Goal: Information Seeking & Learning: Learn about a topic

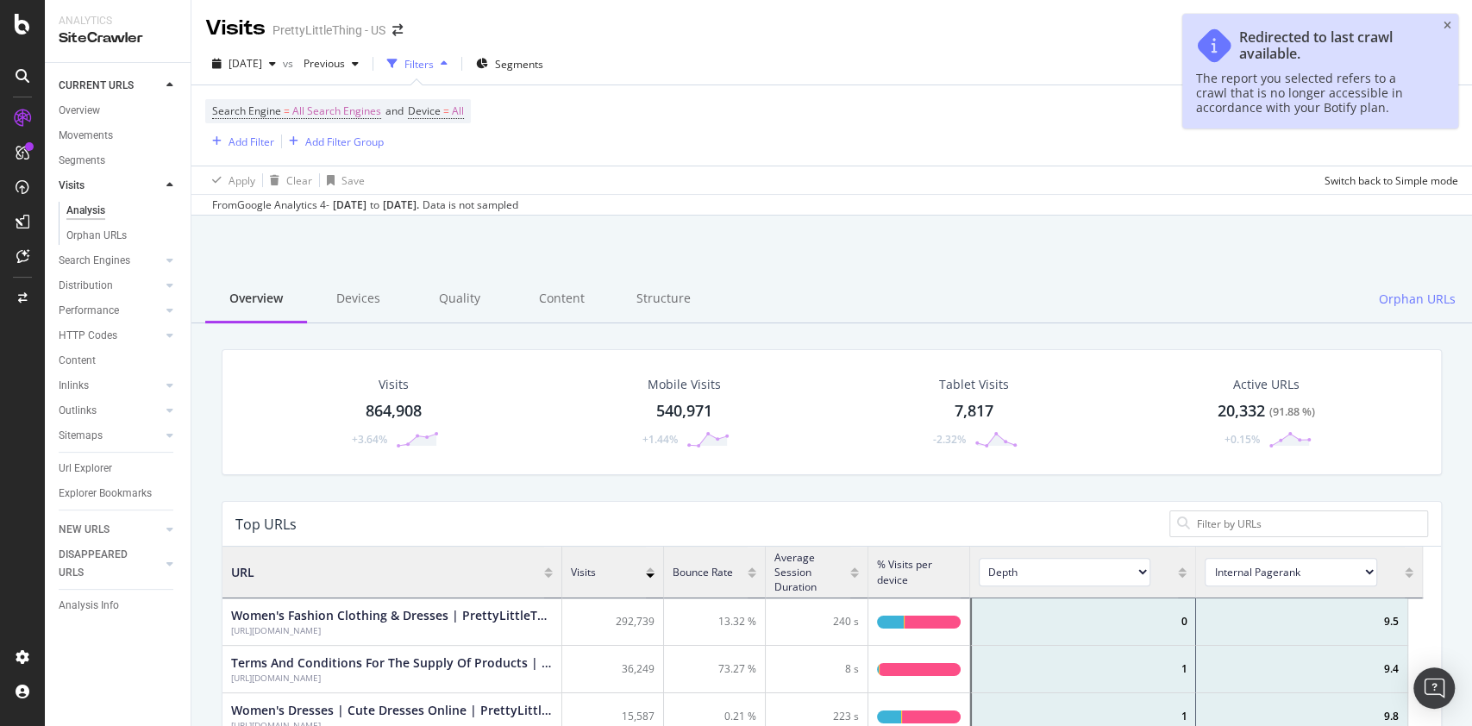
scroll to position [499, 1182]
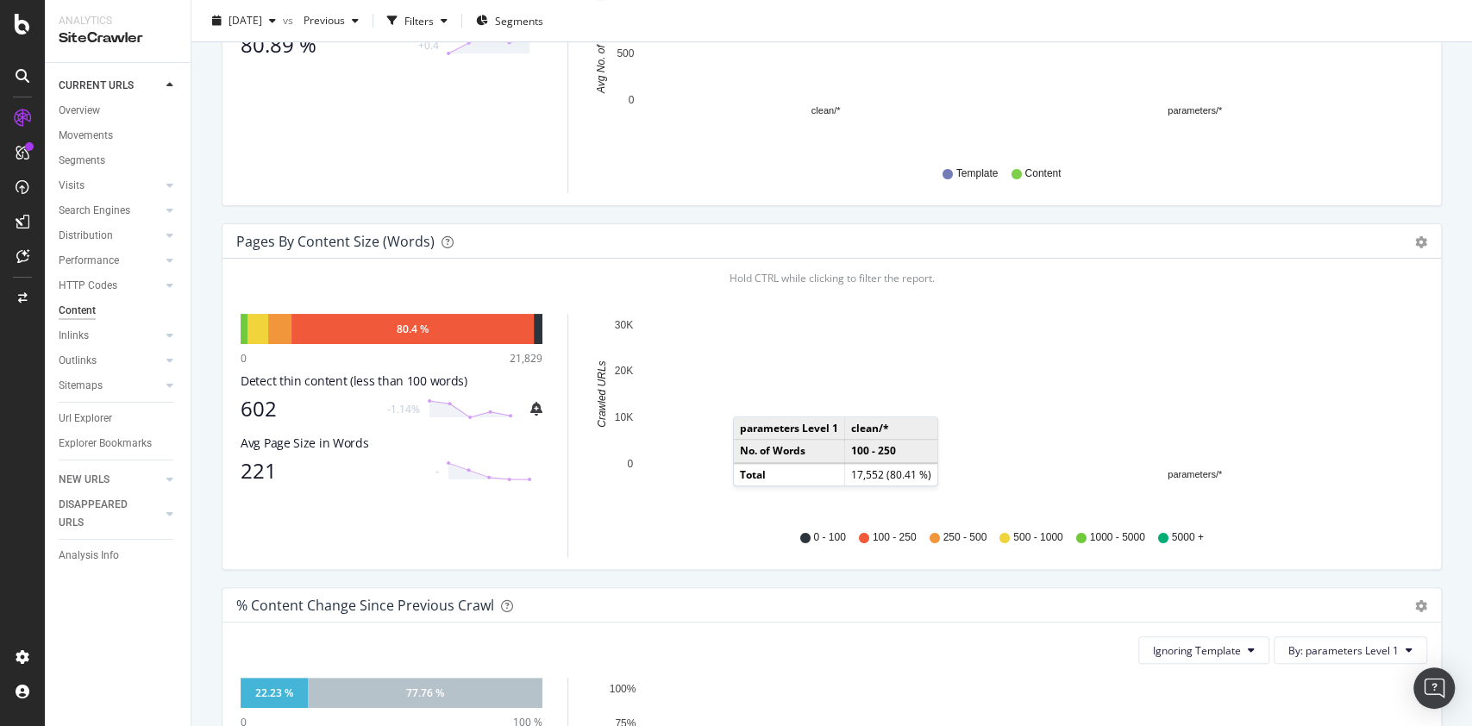
scroll to position [505, 0]
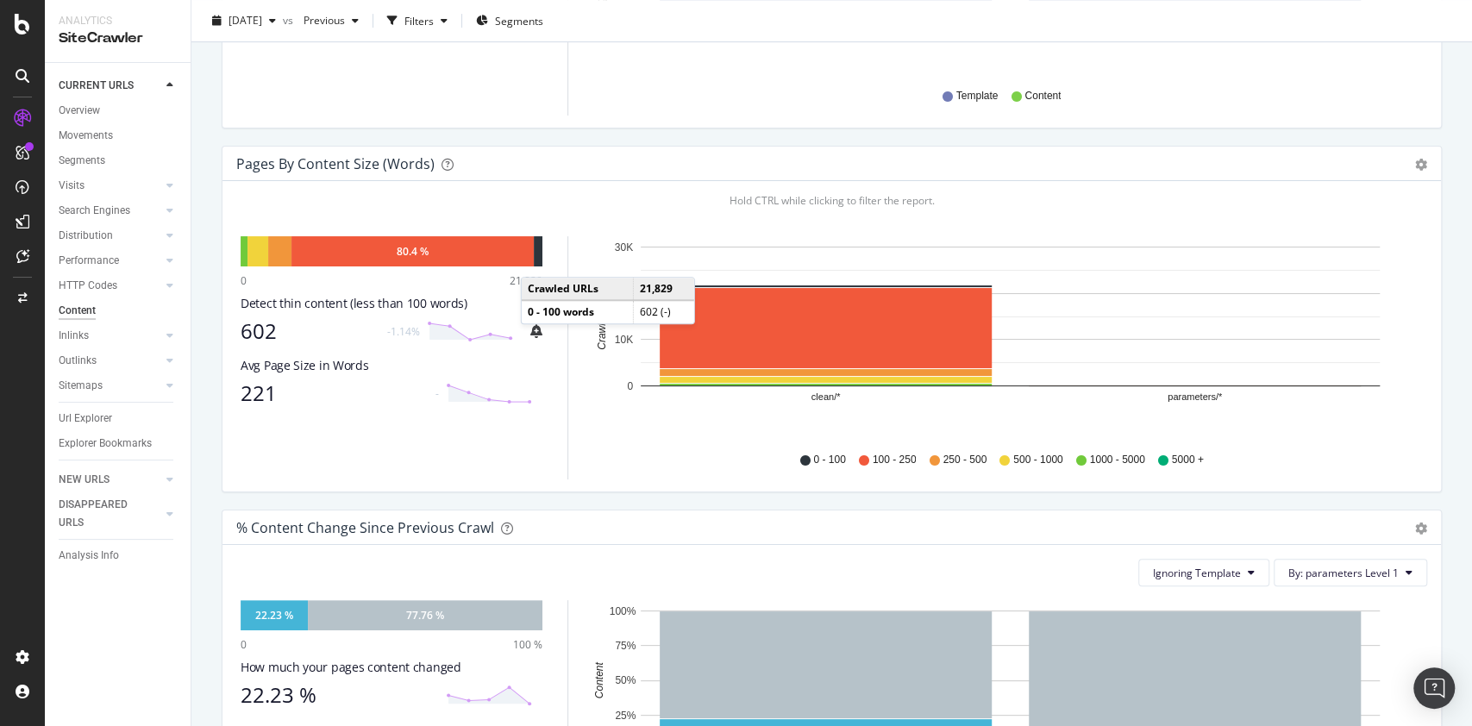
click at [538, 259] on div at bounding box center [538, 251] width 9 height 30
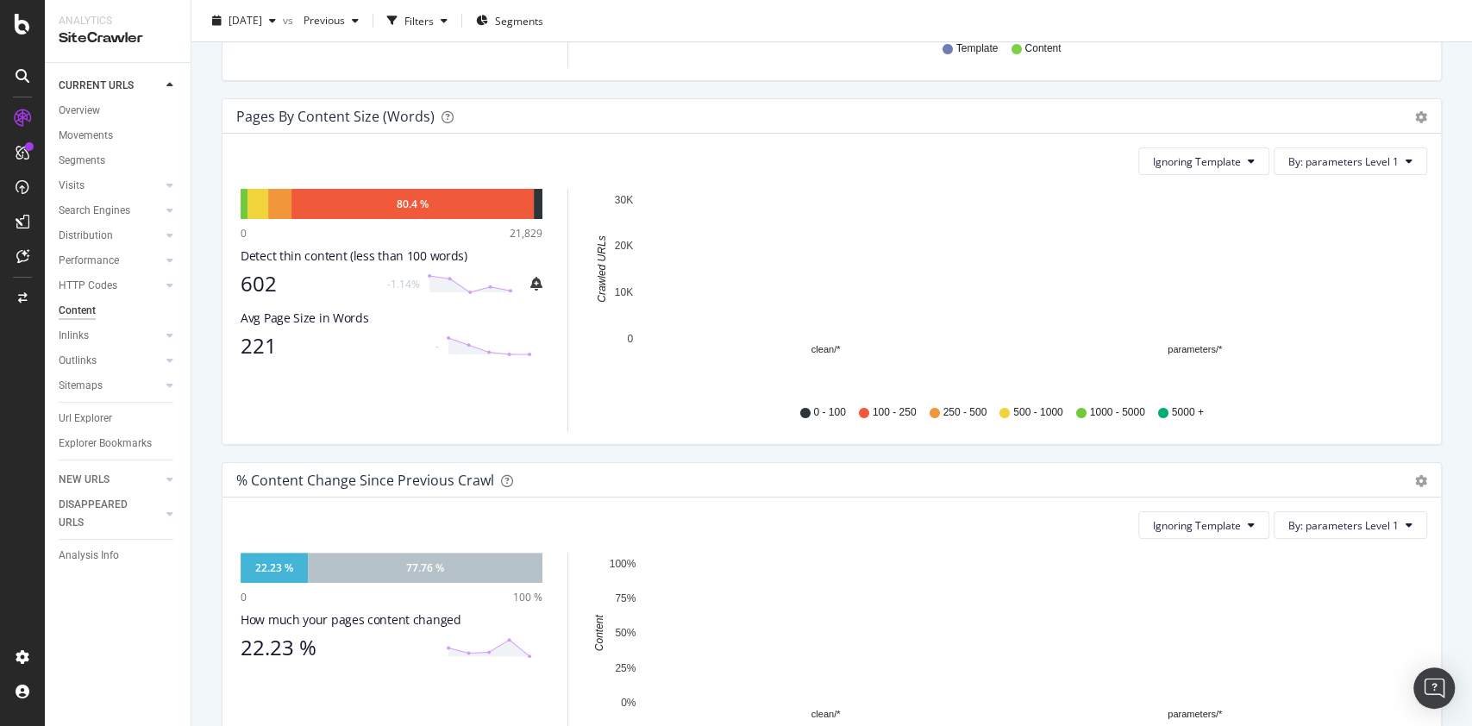
scroll to position [553, 0]
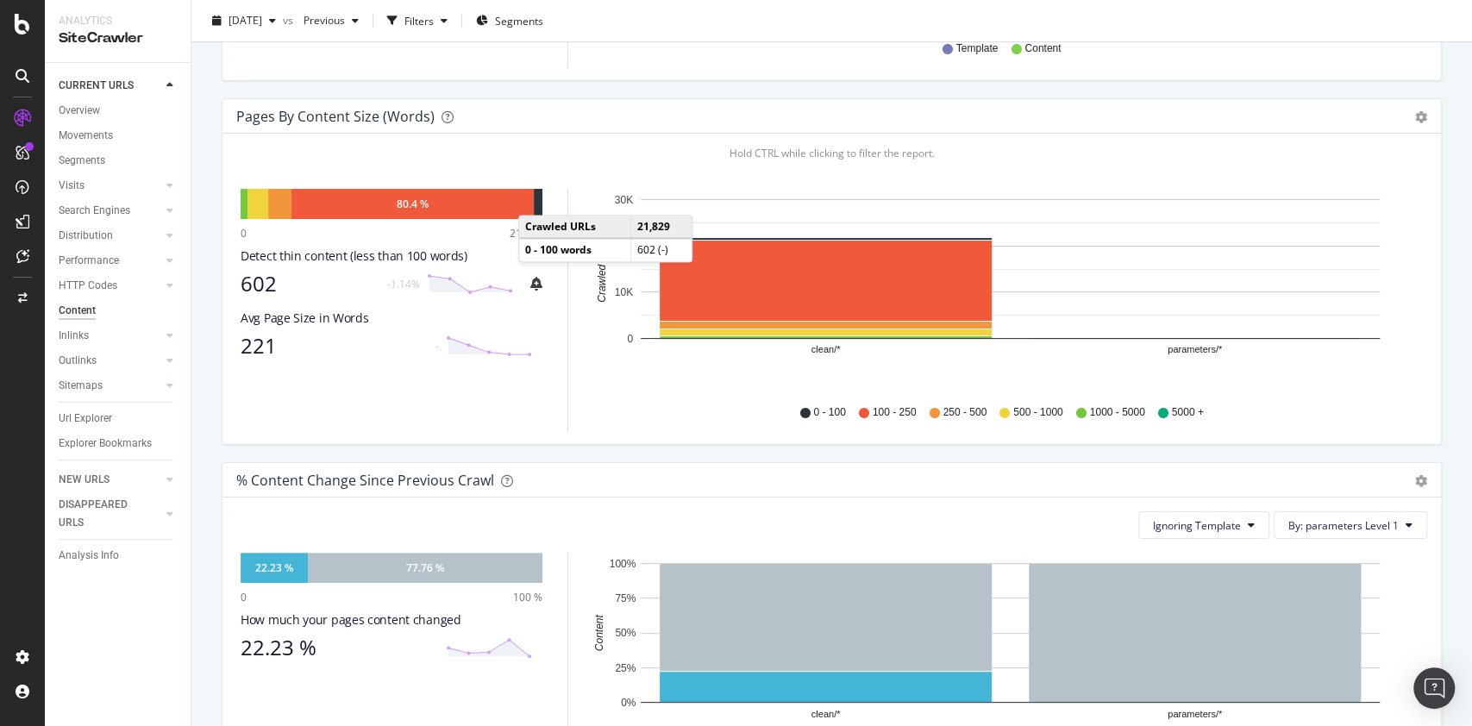
click at [536, 197] on div at bounding box center [538, 204] width 9 height 30
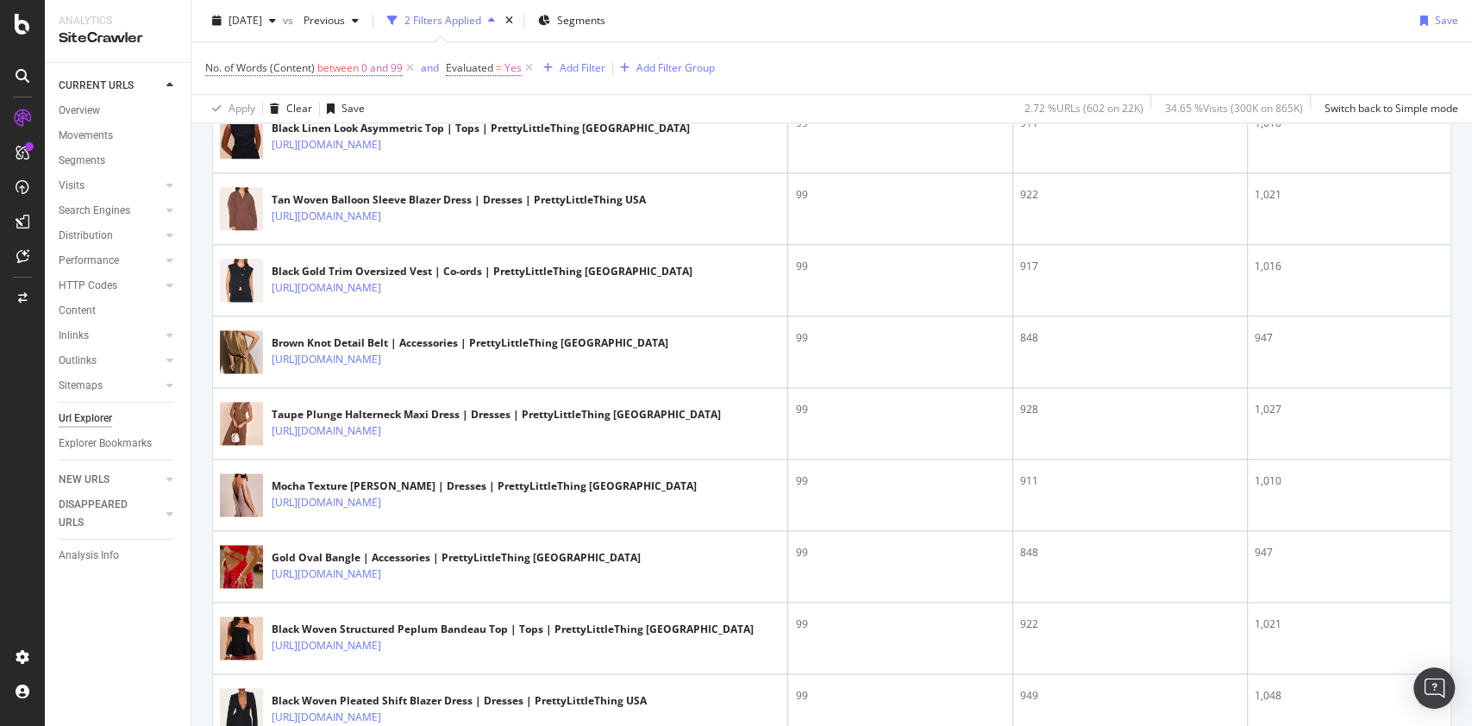
scroll to position [1386, 0]
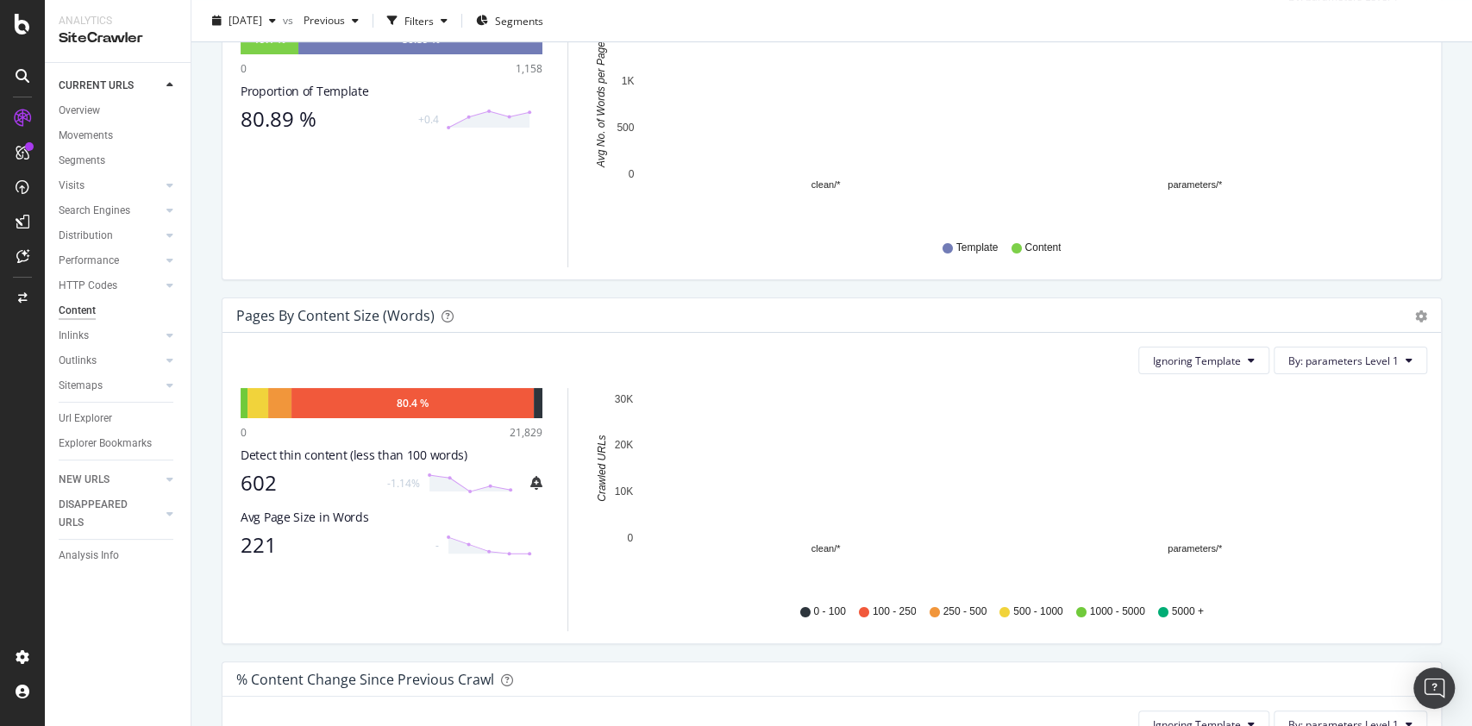
scroll to position [408, 0]
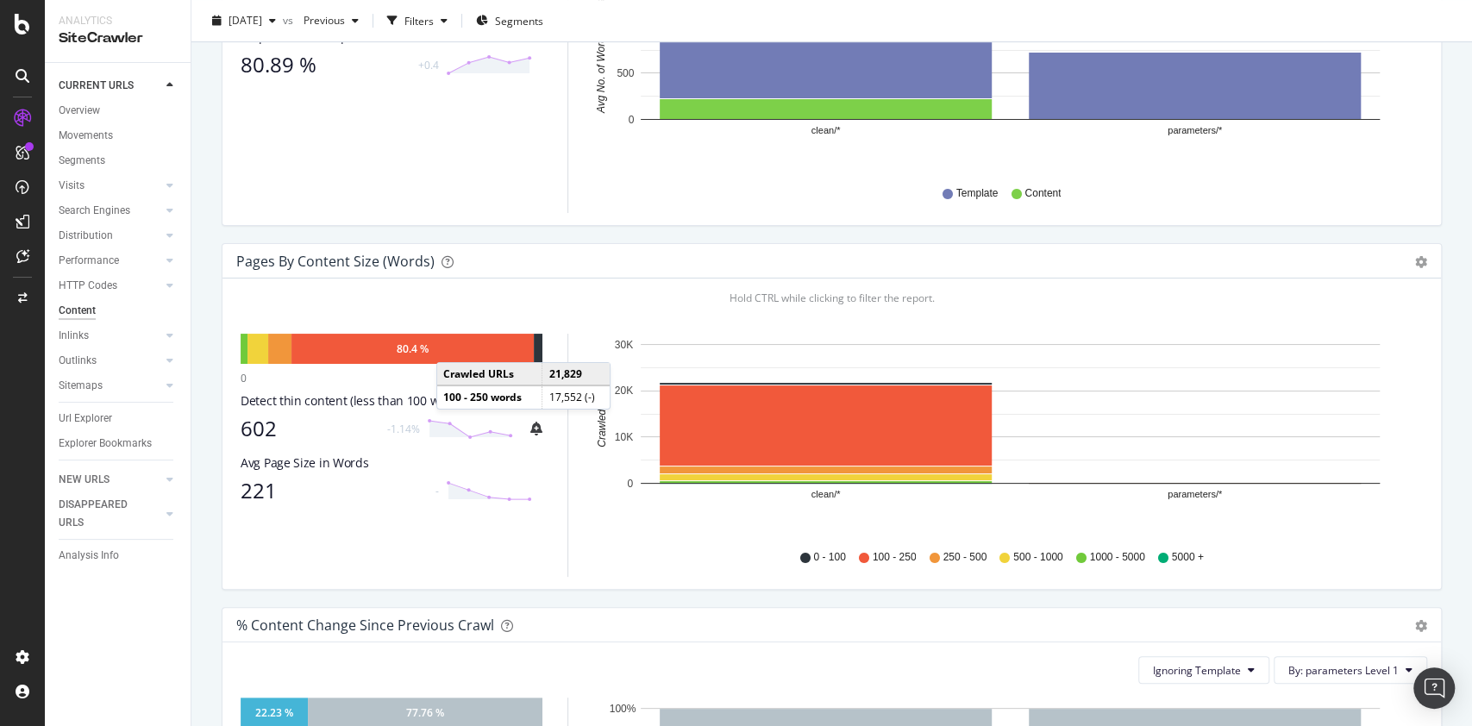
click at [453, 344] on div "80.4 %" at bounding box center [412, 349] width 242 height 30
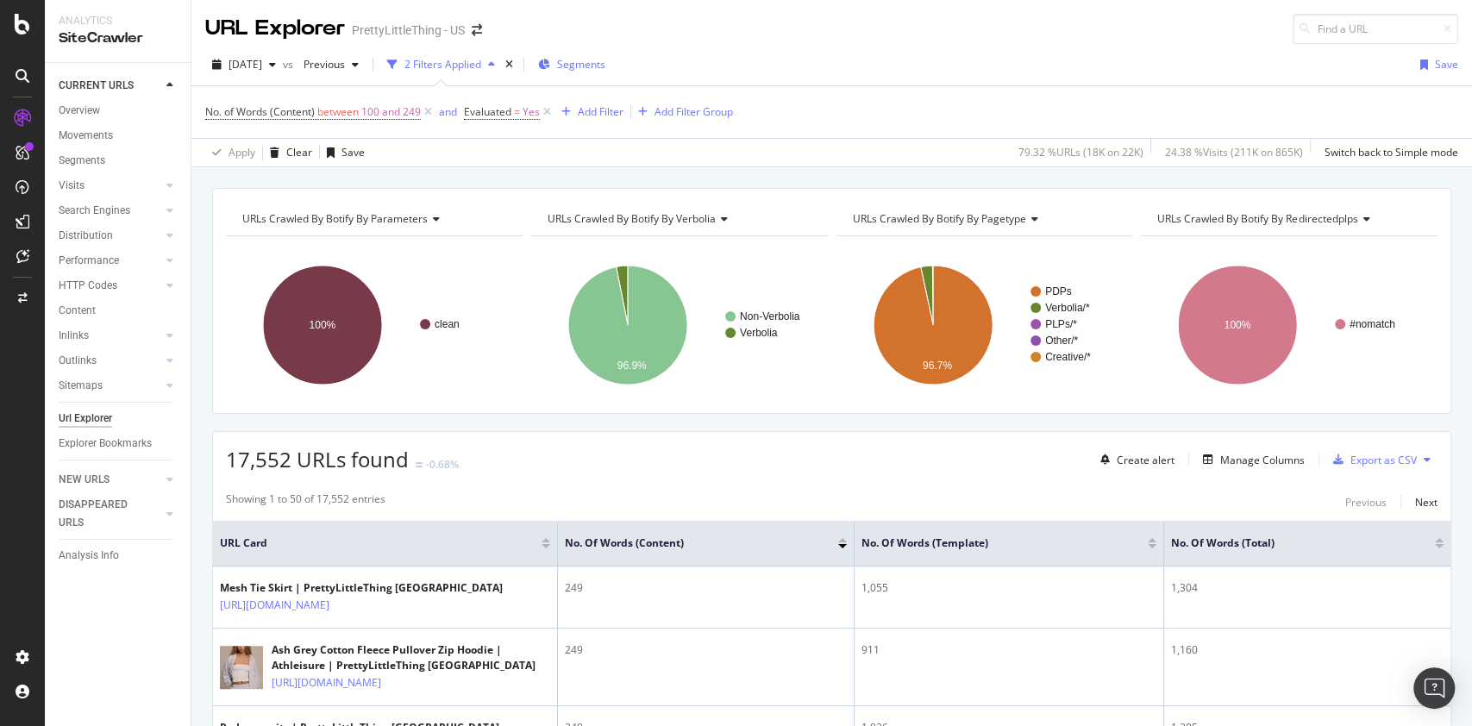
click at [603, 59] on span "Segments" at bounding box center [581, 64] width 48 height 15
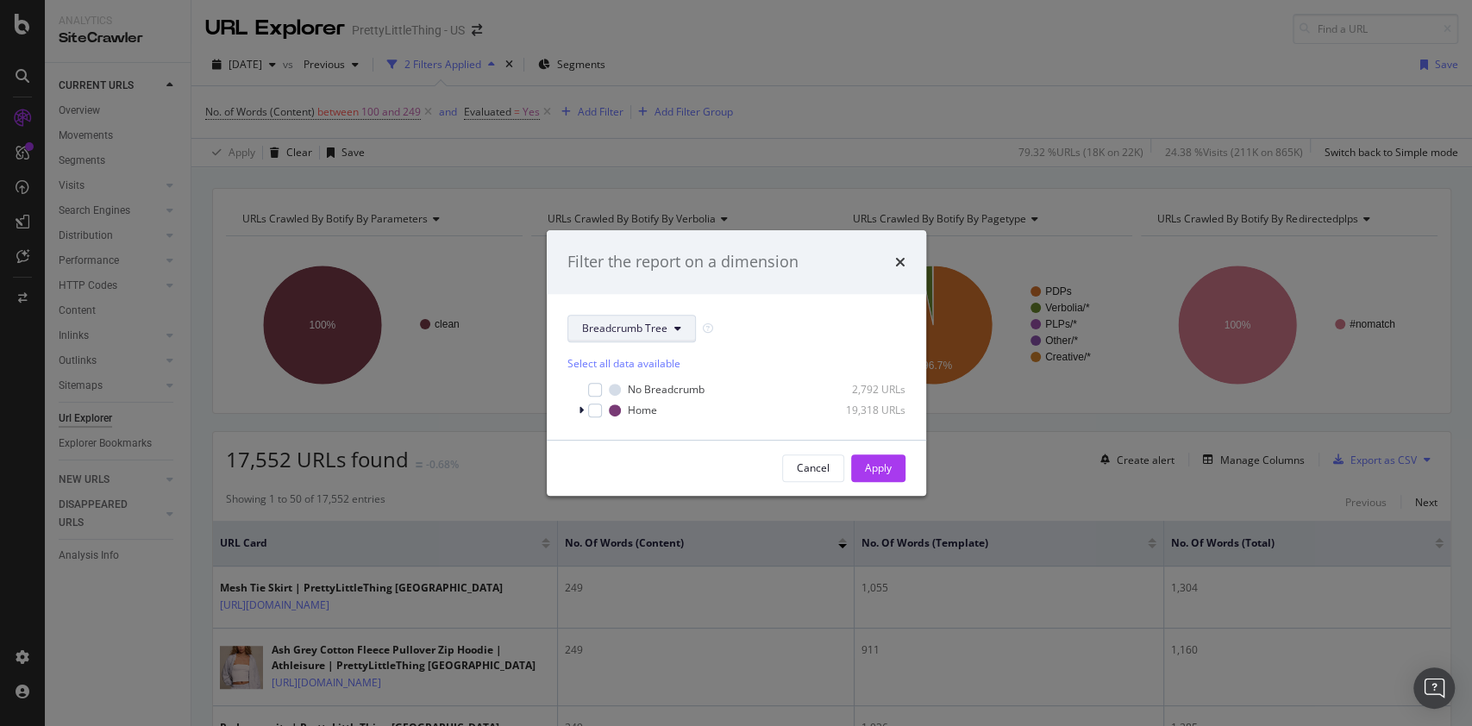
click at [641, 332] on span "Breadcrumb Tree" at bounding box center [624, 328] width 85 height 15
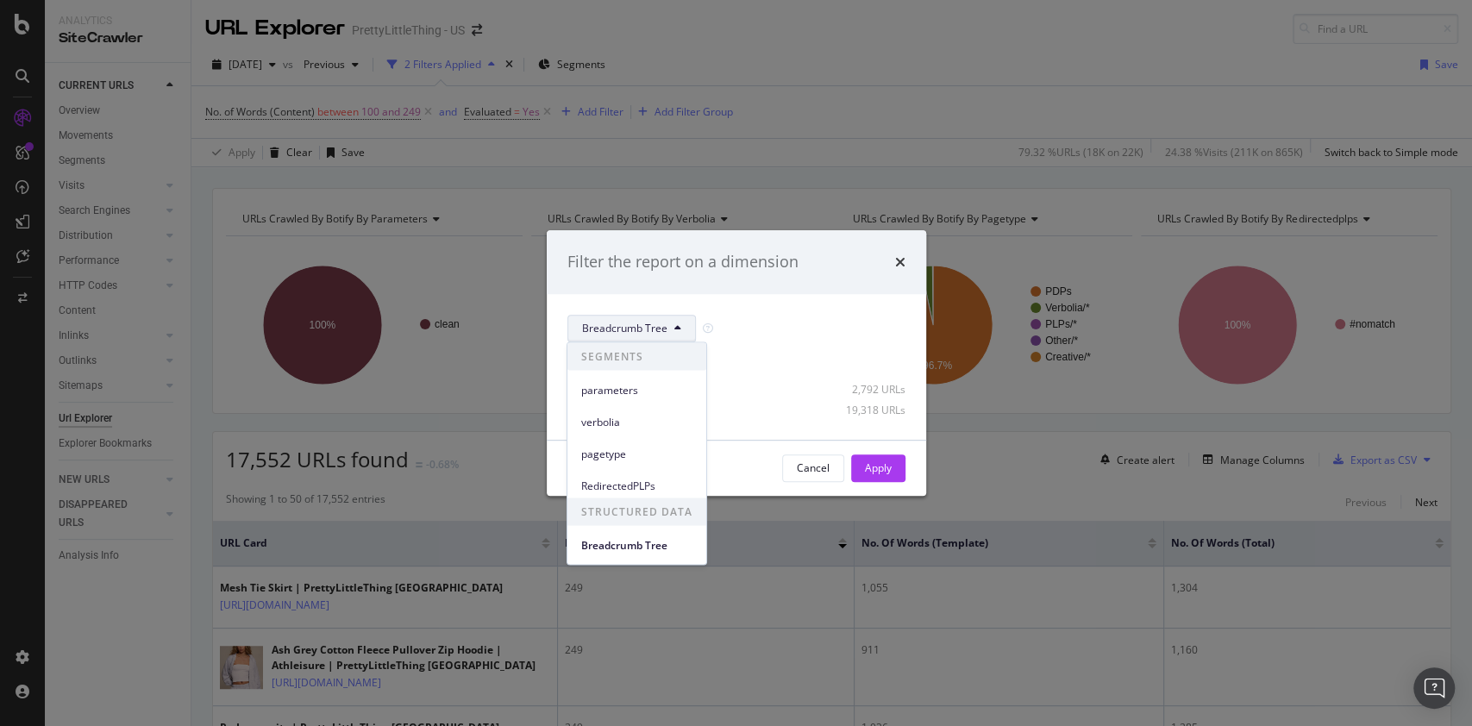
click at [617, 435] on div "pagetype" at bounding box center [636, 450] width 139 height 32
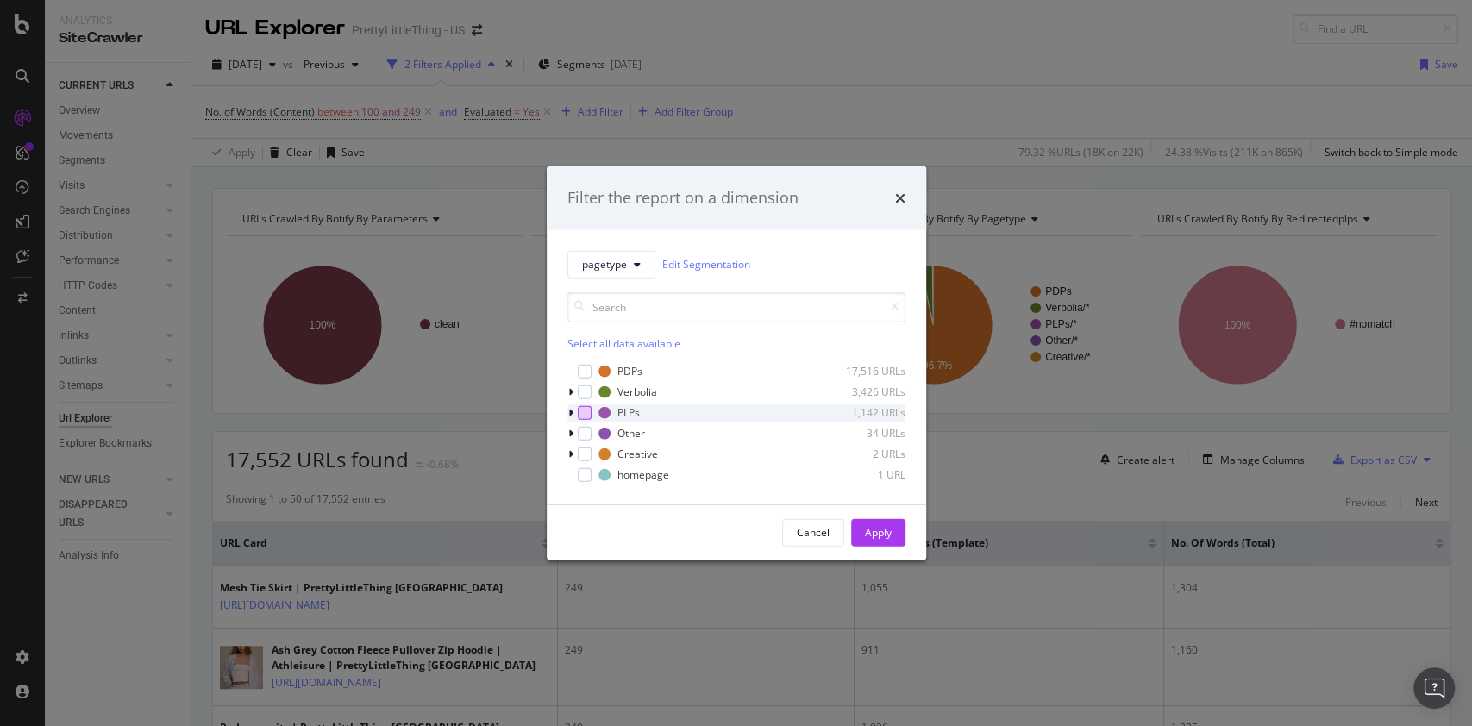
click at [586, 410] on div "modal" at bounding box center [585, 412] width 14 height 14
click at [869, 522] on div "Apply" at bounding box center [878, 532] width 27 height 26
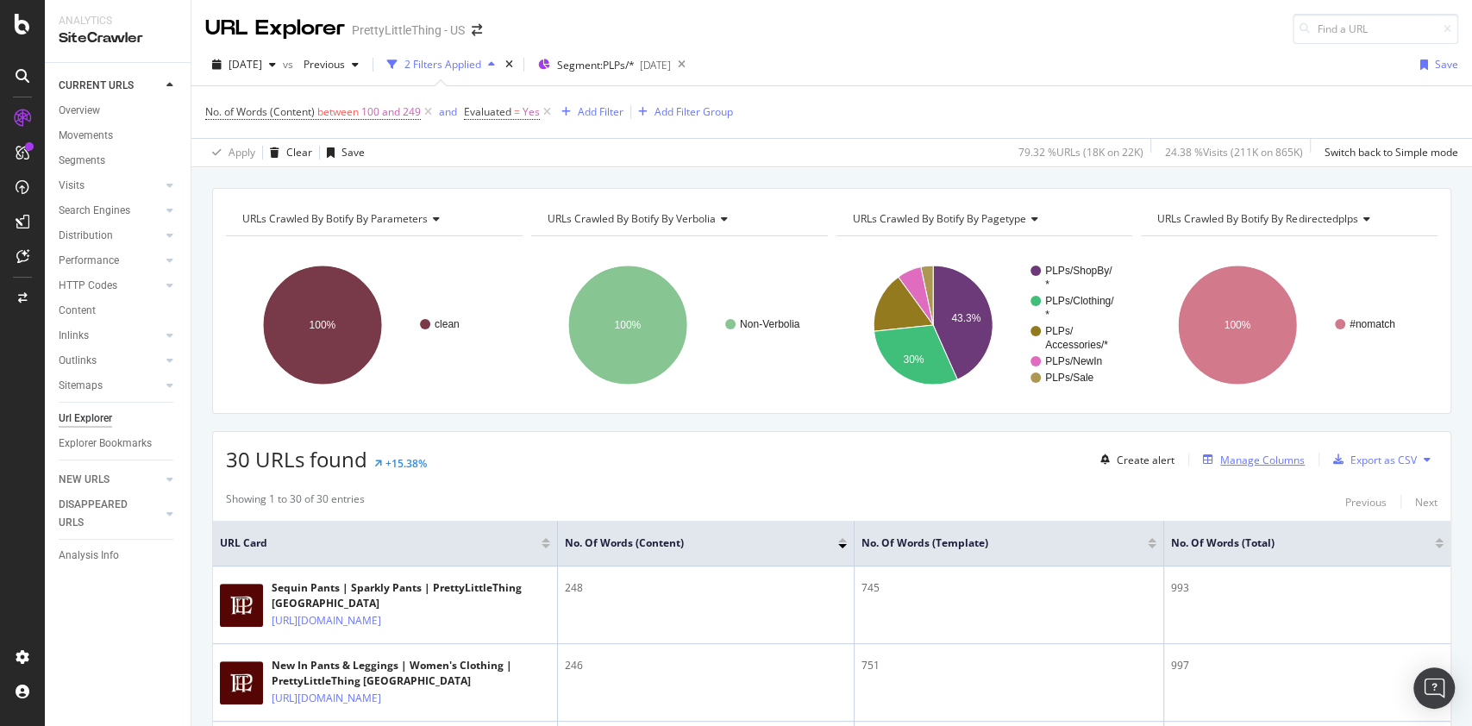
click at [1220, 453] on div "Manage Columns" at bounding box center [1262, 460] width 84 height 15
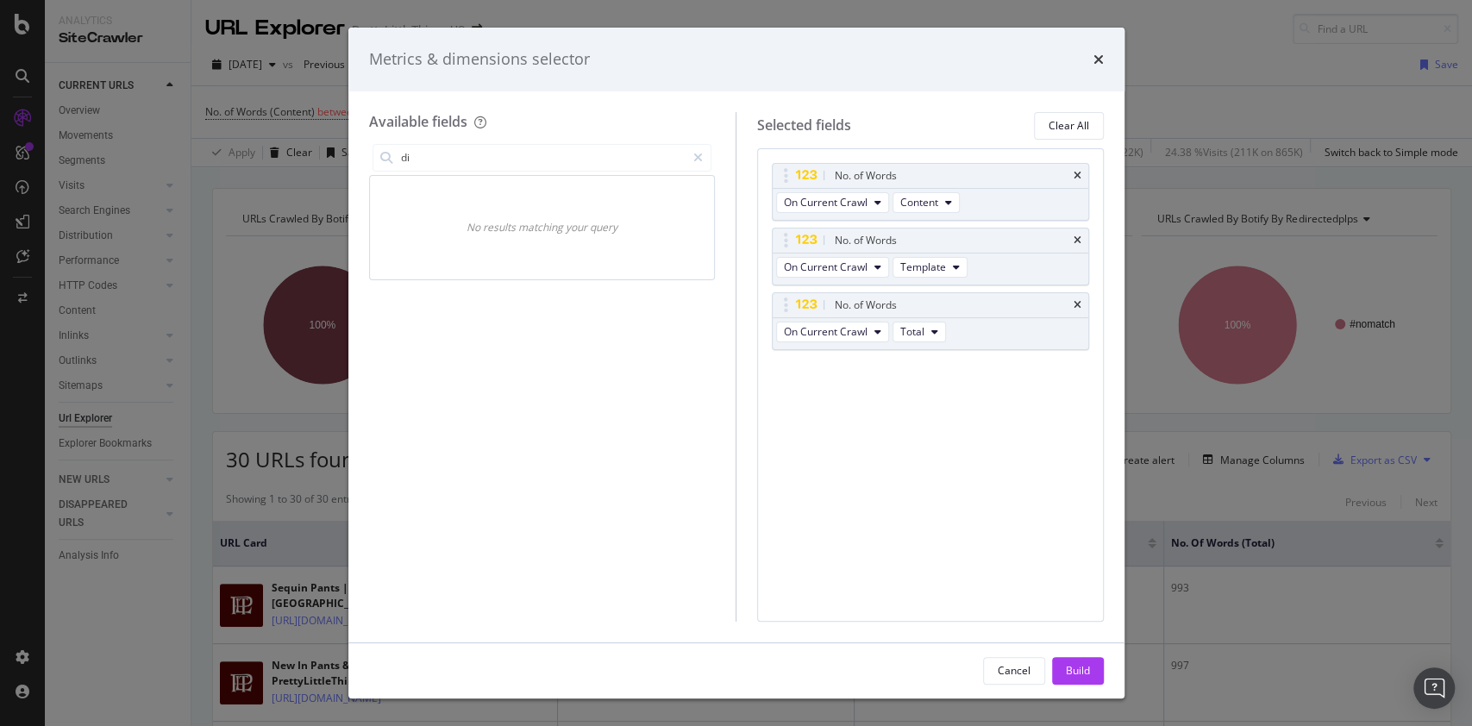
type input "d"
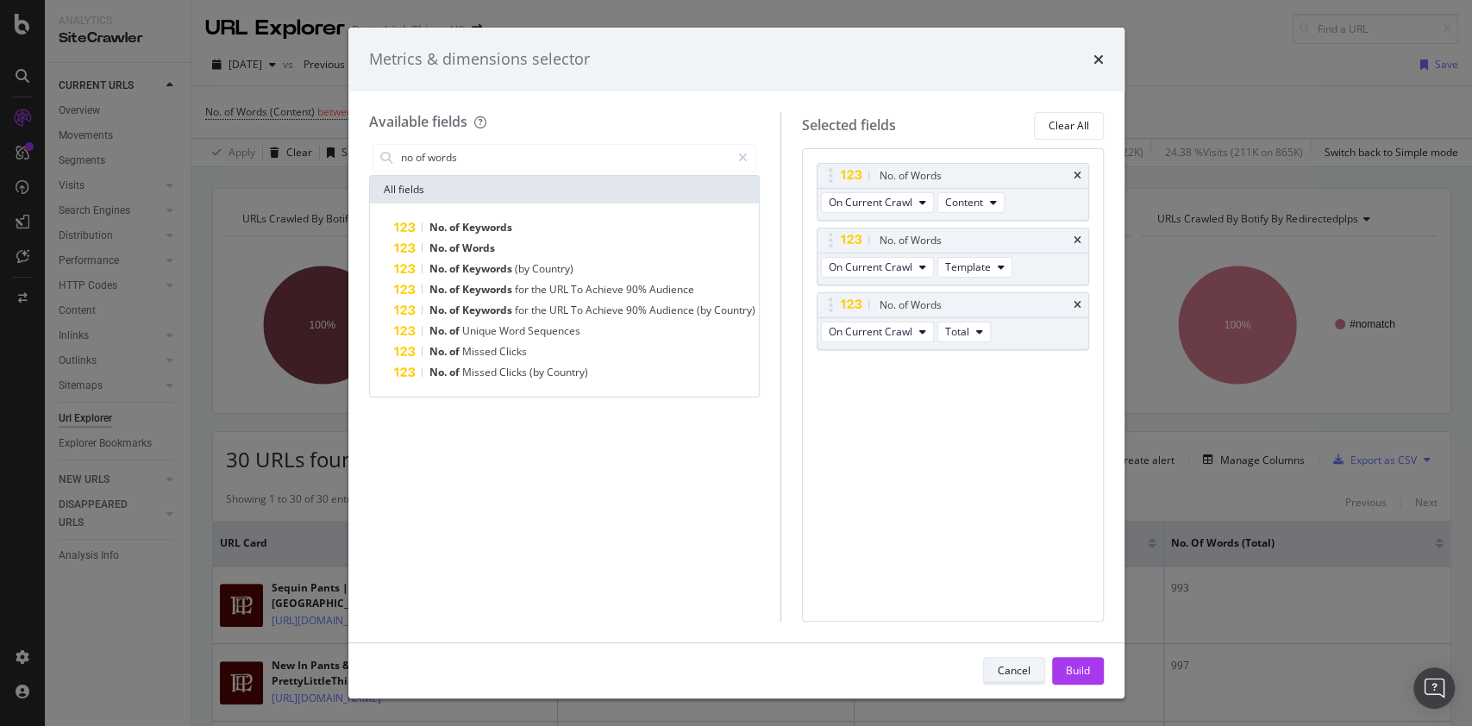
type input "no of words"
click at [992, 670] on button "Cancel" at bounding box center [1014, 671] width 62 height 28
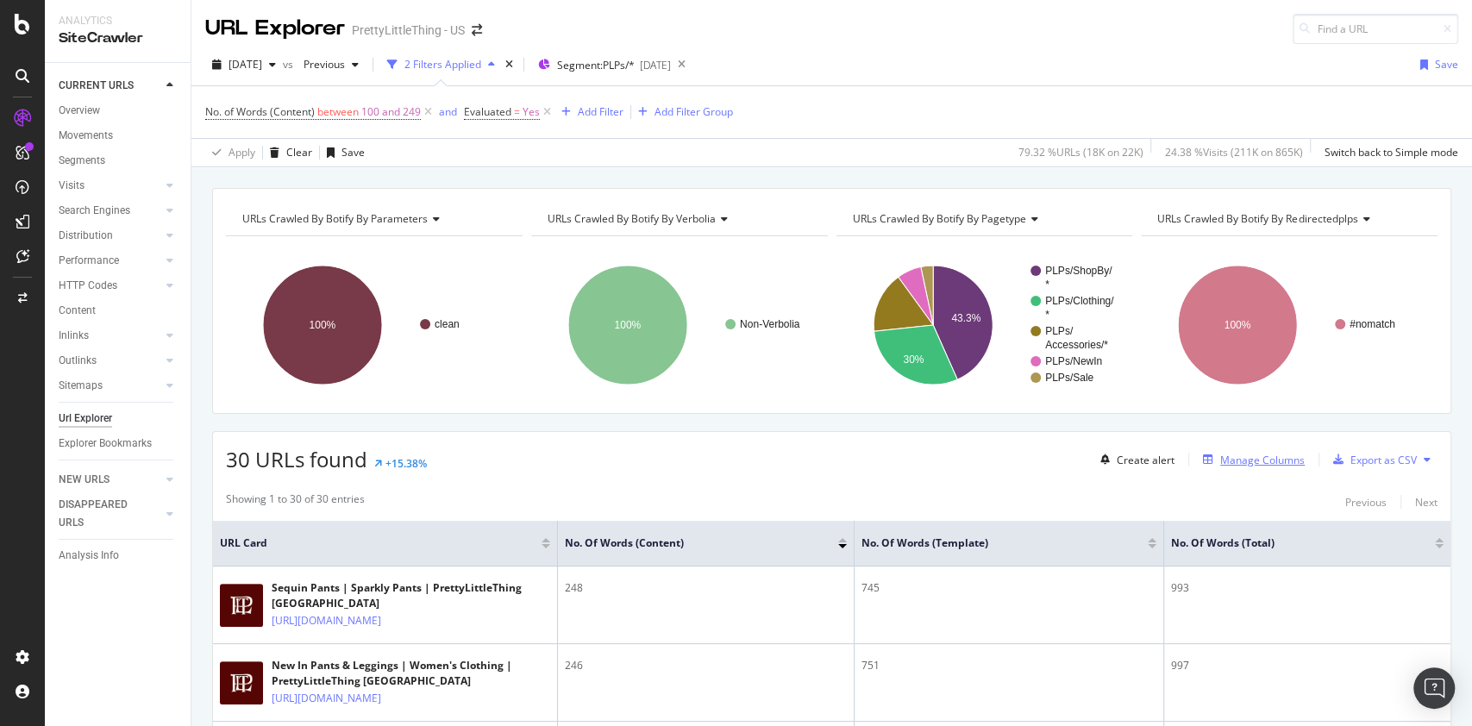
click at [1239, 460] on div "Manage Columns" at bounding box center [1262, 460] width 84 height 15
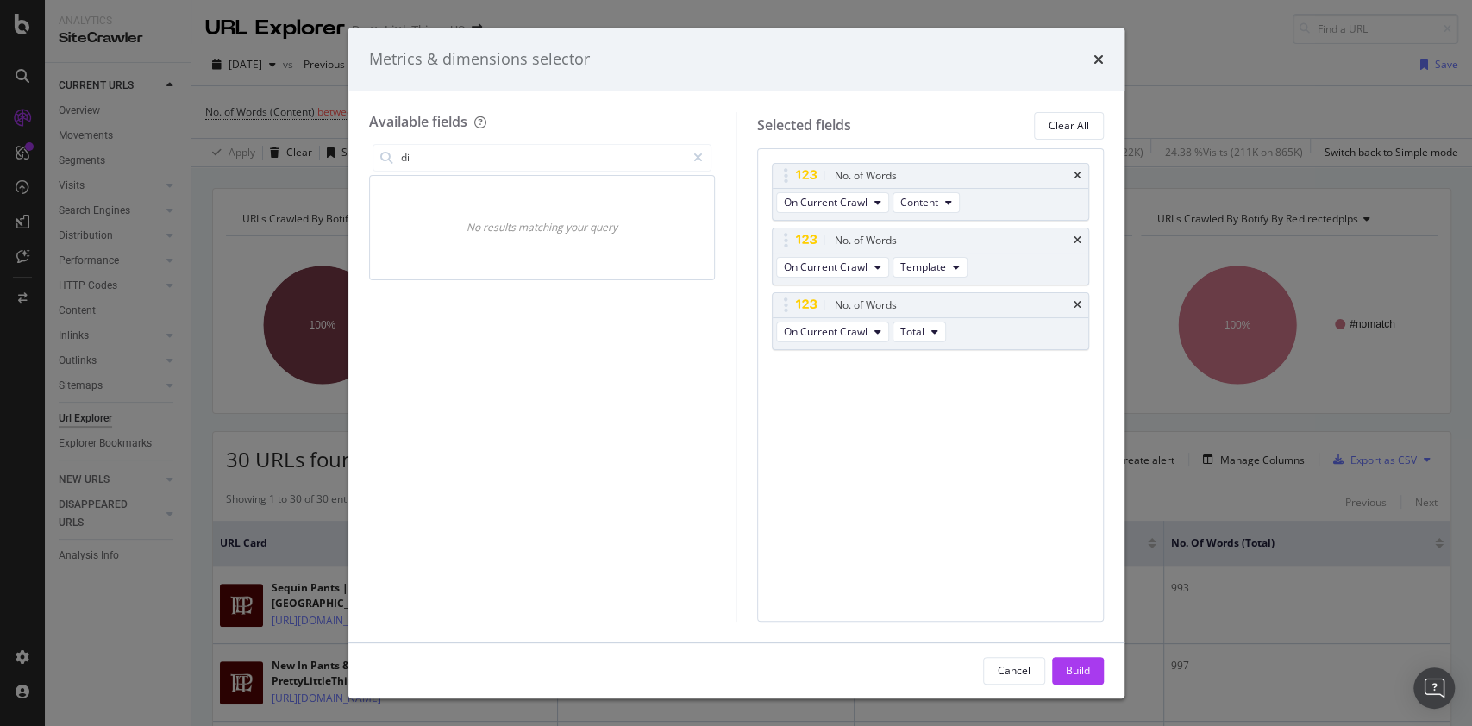
type input "d"
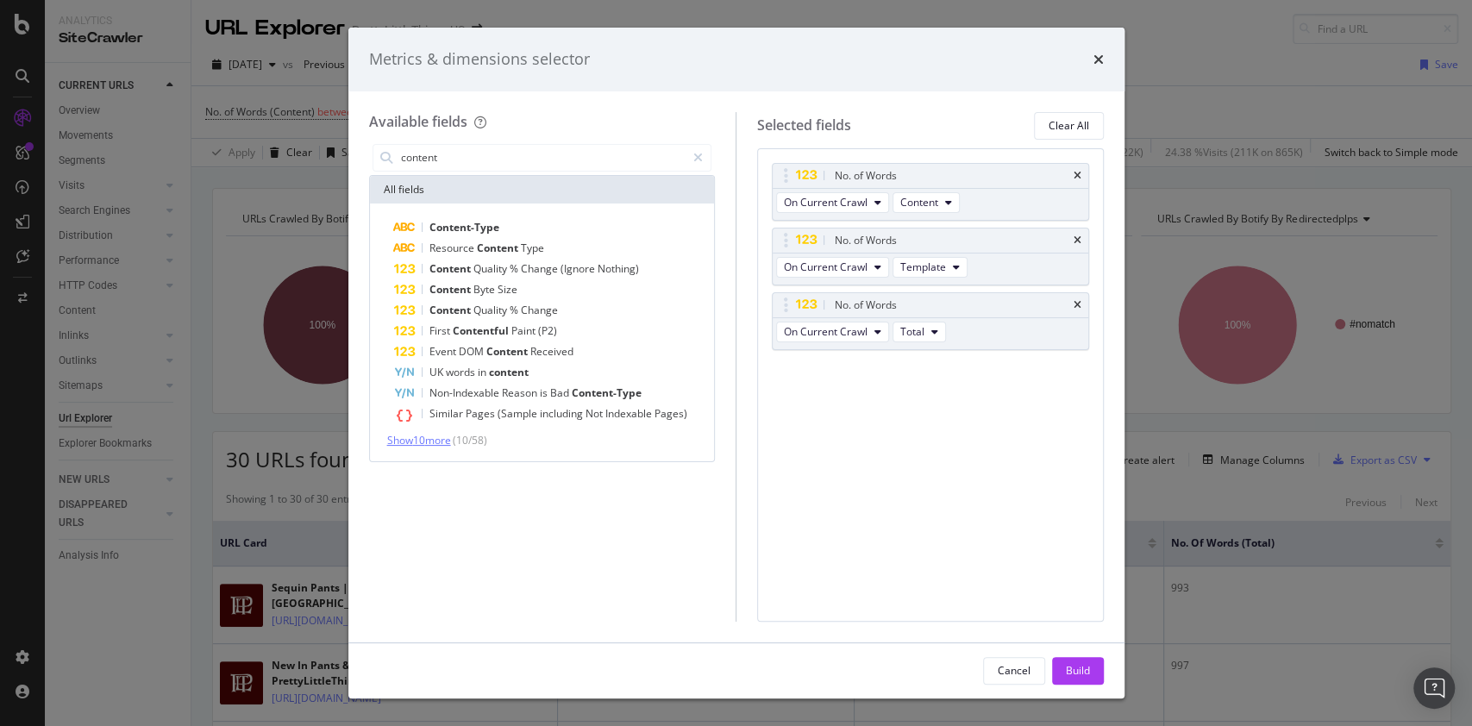
type input "content"
click at [407, 436] on span "Show 10 more" at bounding box center [419, 440] width 64 height 15
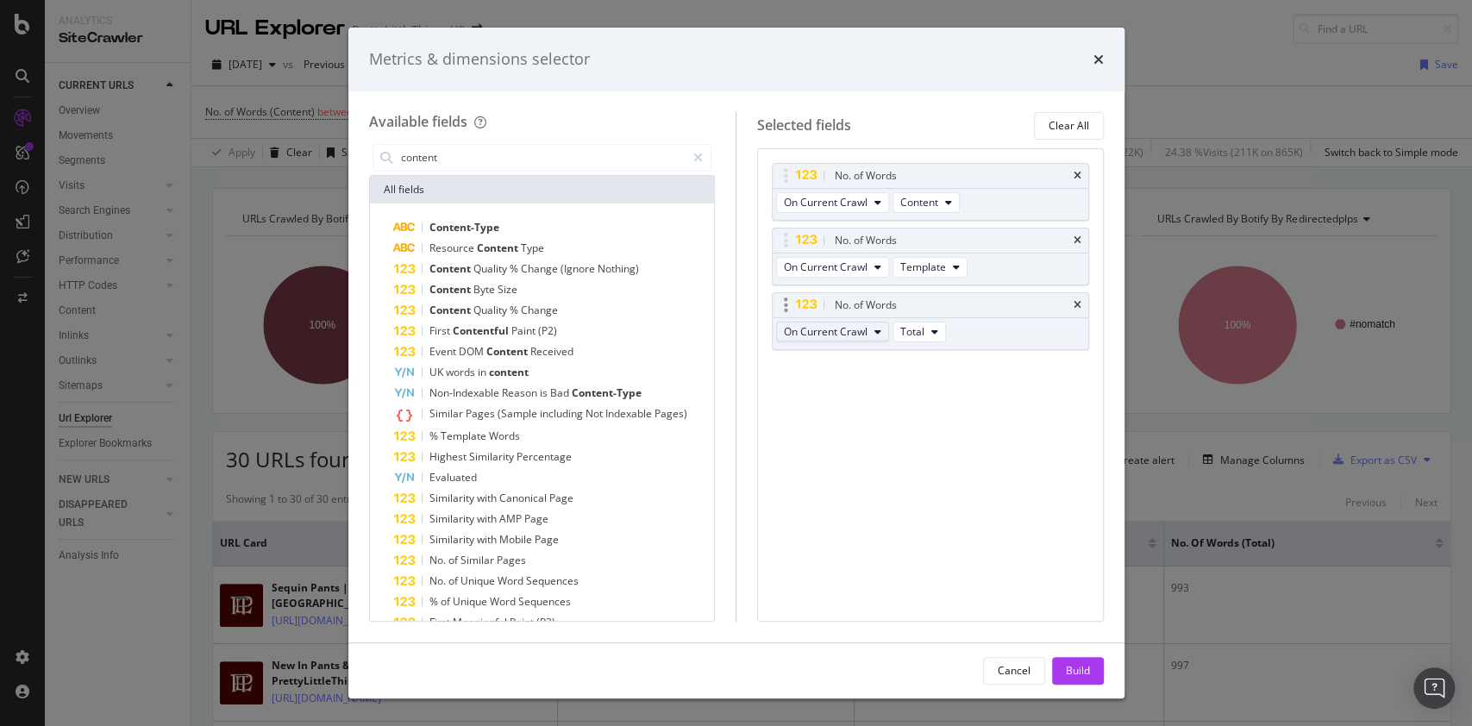
click at [855, 335] on span "On Current Crawl" at bounding box center [826, 331] width 84 height 15
click at [872, 421] on span "Diff Between Crawls" at bounding box center [839, 426] width 97 height 16
drag, startPoint x: 855, startPoint y: 300, endPoint x: 847, endPoint y: 169, distance: 131.3
click at [847, 169] on body "Analytics SiteCrawler CURRENT URLS Overview Movements Segments Visits Analysis …" at bounding box center [736, 363] width 1472 height 726
drag, startPoint x: 885, startPoint y: 172, endPoint x: 896, endPoint y: 319, distance: 147.9
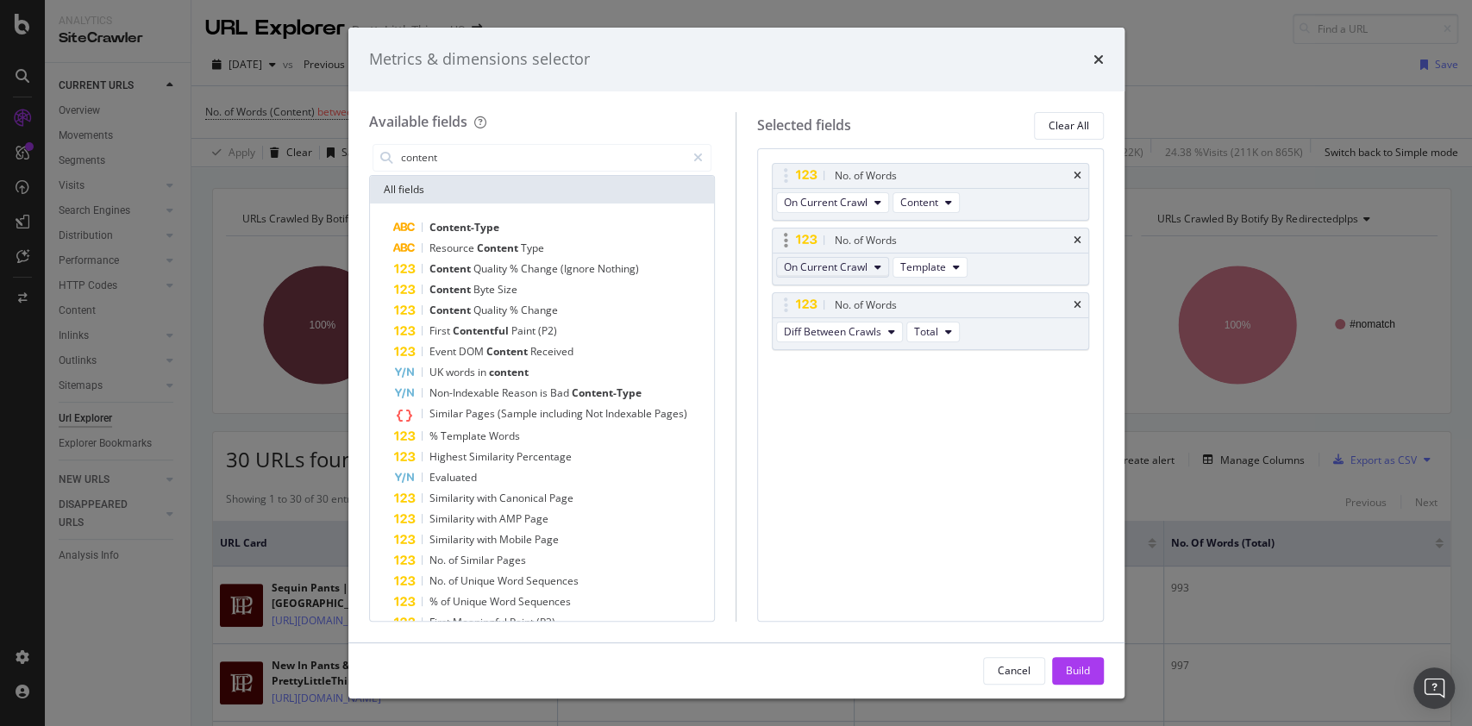
click at [868, 266] on button "On Current Crawl" at bounding box center [832, 267] width 113 height 21
click at [841, 328] on span "On Compared Crawl" at bounding box center [839, 329] width 97 height 16
click at [1071, 666] on div "Build" at bounding box center [1078, 670] width 24 height 15
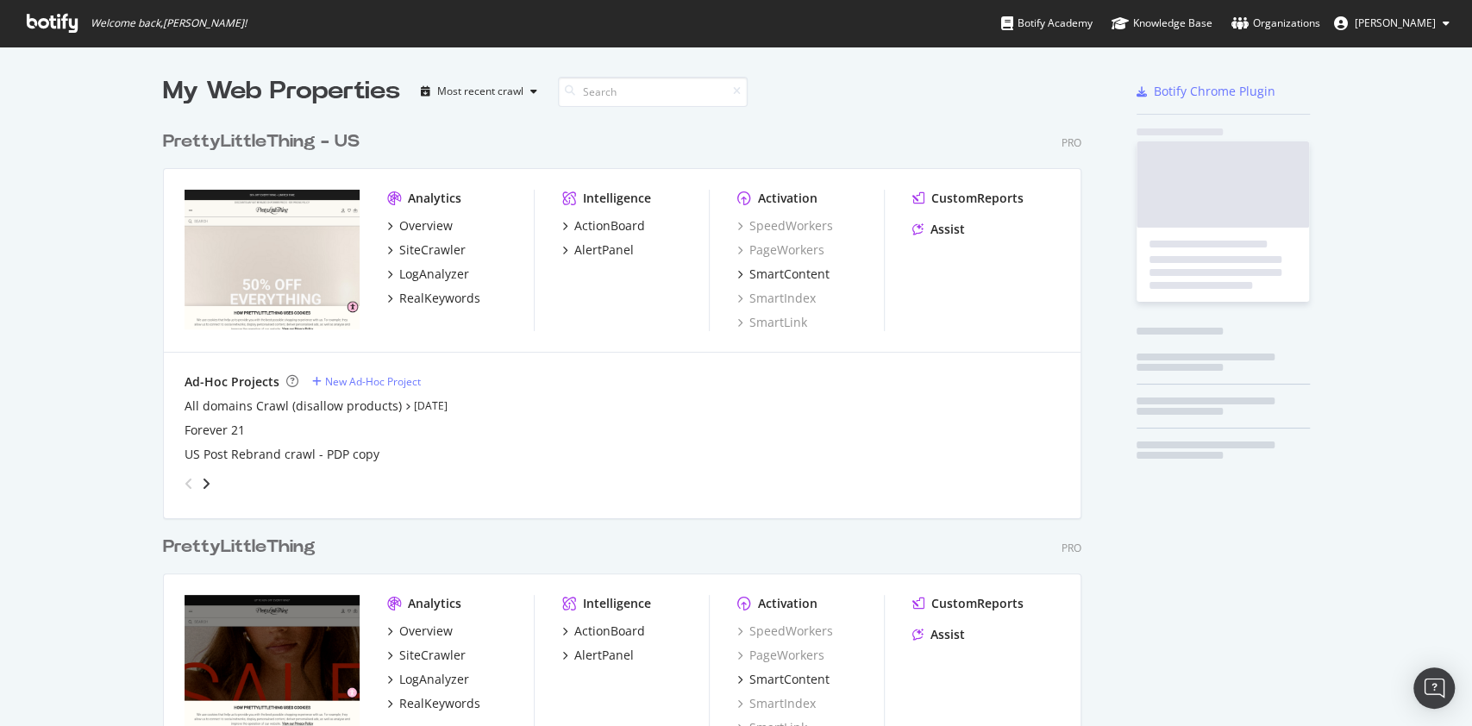
scroll to position [792, 914]
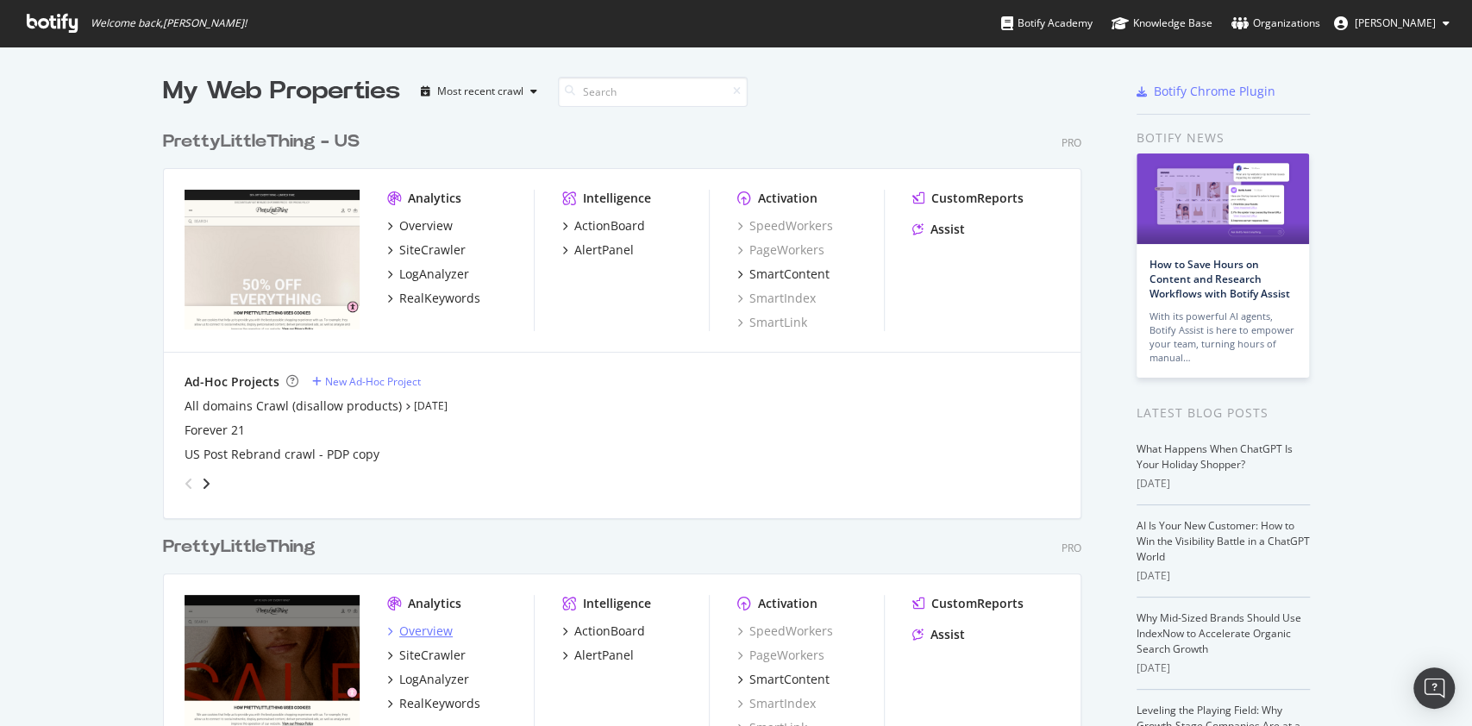
click at [424, 631] on div "Overview" at bounding box center [425, 630] width 53 height 17
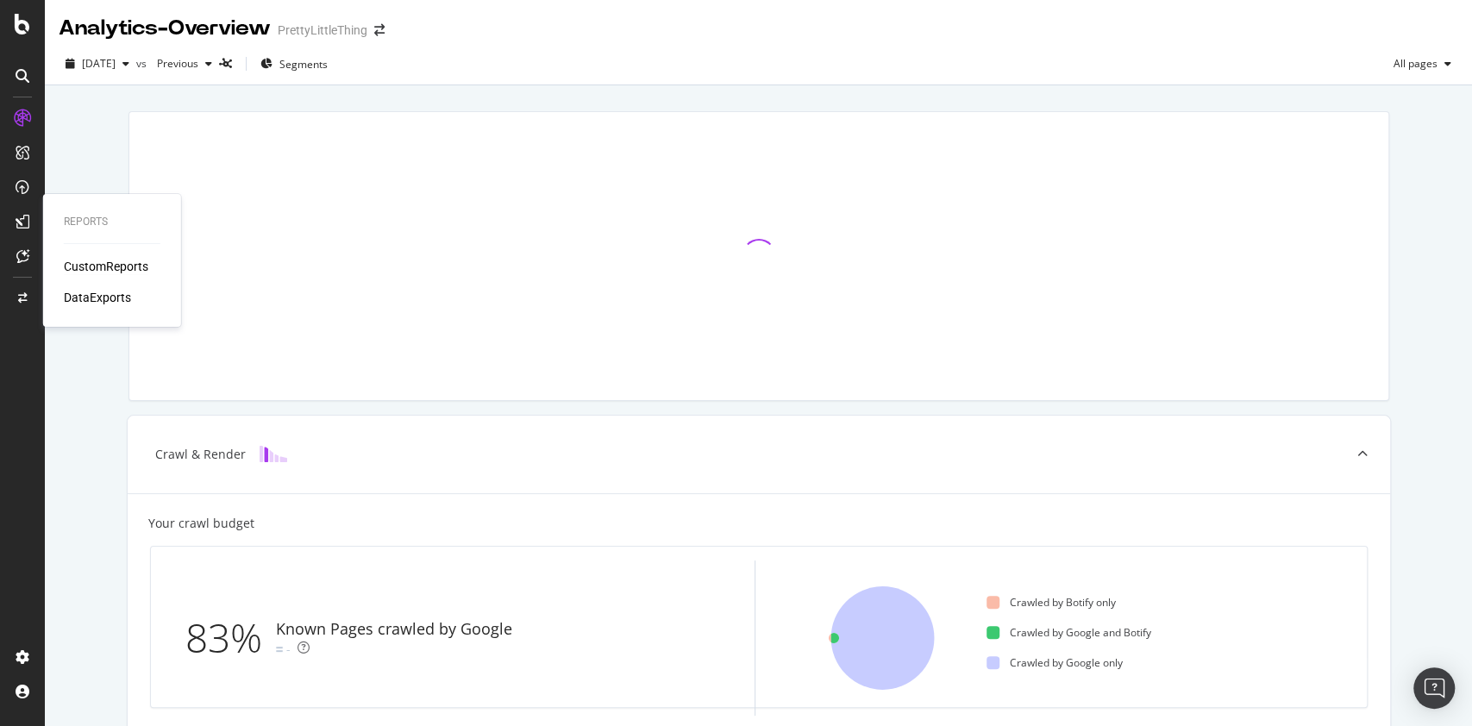
click at [87, 258] on div "CustomReports" at bounding box center [106, 266] width 84 height 17
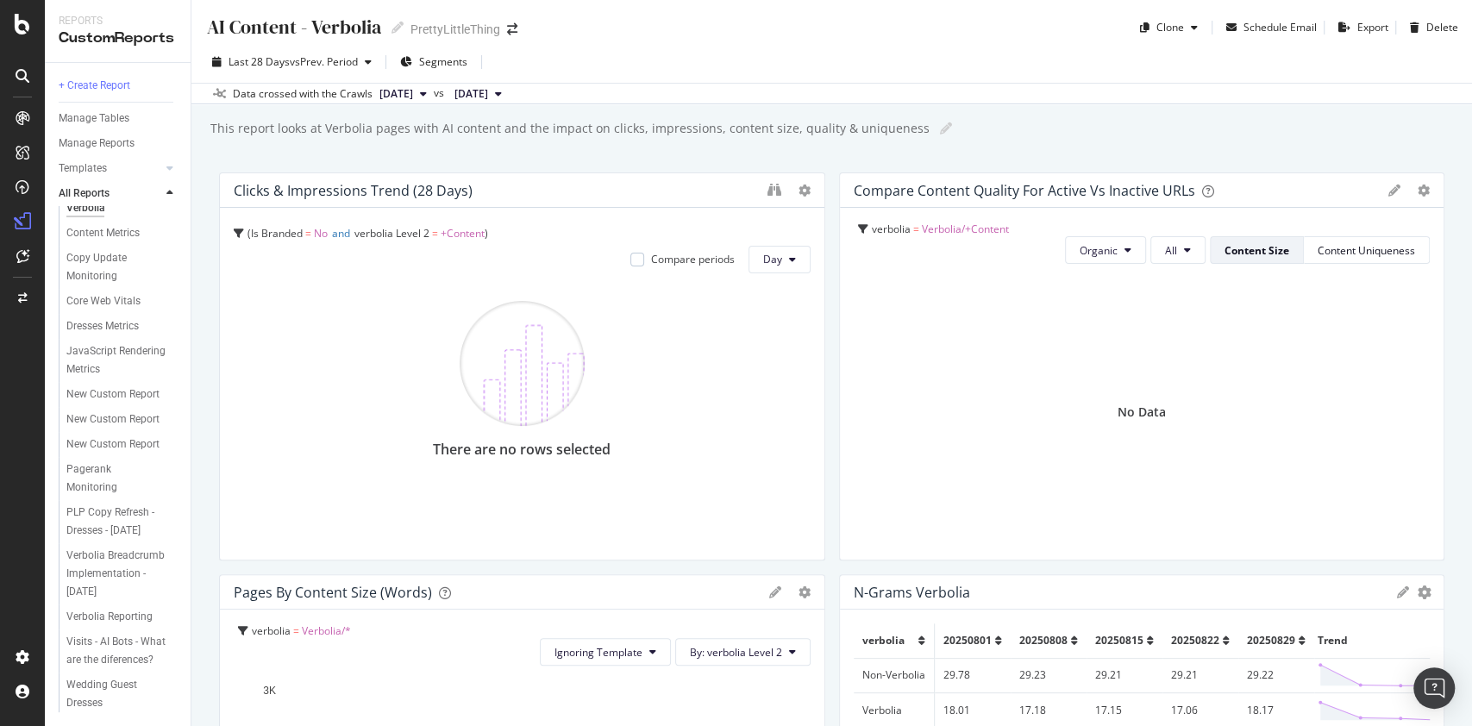
scroll to position [131, 0]
click at [98, 460] on div "Pagerank Monitoring" at bounding box center [114, 478] width 96 height 36
